Goal: Task Accomplishment & Management: Manage account settings

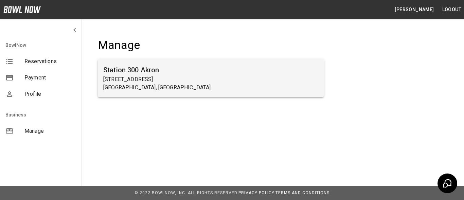
click at [145, 83] on p "[STREET_ADDRESS]" at bounding box center [210, 79] width 215 height 8
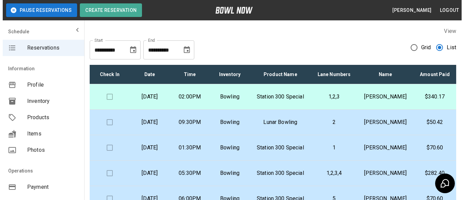
scroll to position [34, 0]
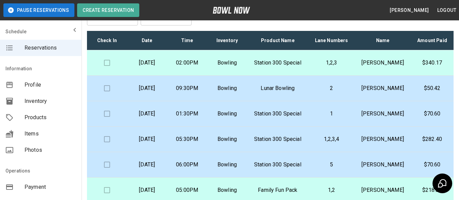
click at [430, 67] on p "$340.17" at bounding box center [432, 63] width 32 height 8
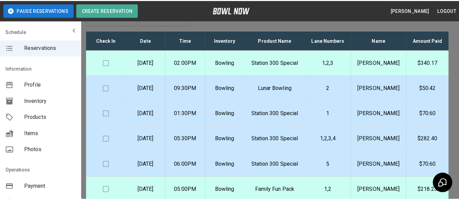
scroll to position [11, 0]
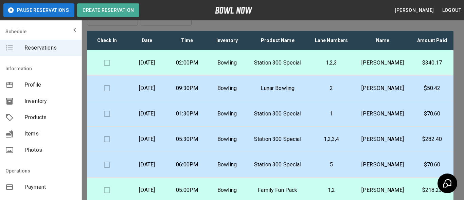
click at [357, 21] on div at bounding box center [232, 100] width 464 height 200
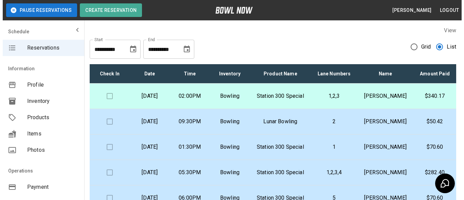
scroll to position [0, 0]
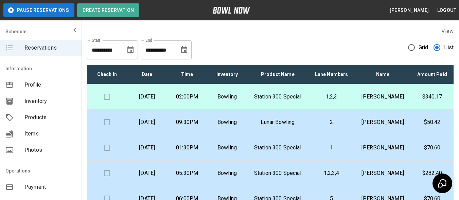
click at [380, 126] on p "[PERSON_NAME]" at bounding box center [382, 122] width 45 height 8
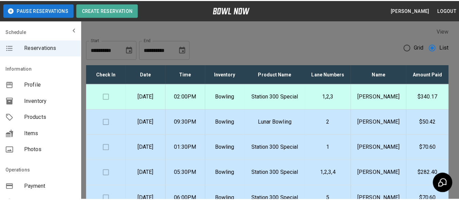
scroll to position [11, 0]
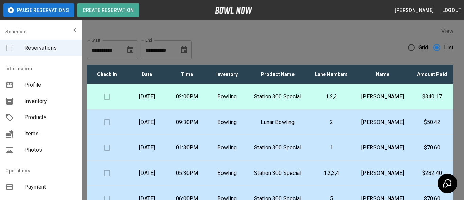
click at [344, 36] on div at bounding box center [232, 100] width 464 height 200
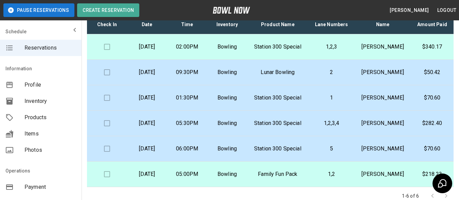
scroll to position [68, 0]
